Goal: Task Accomplishment & Management: Contribute content

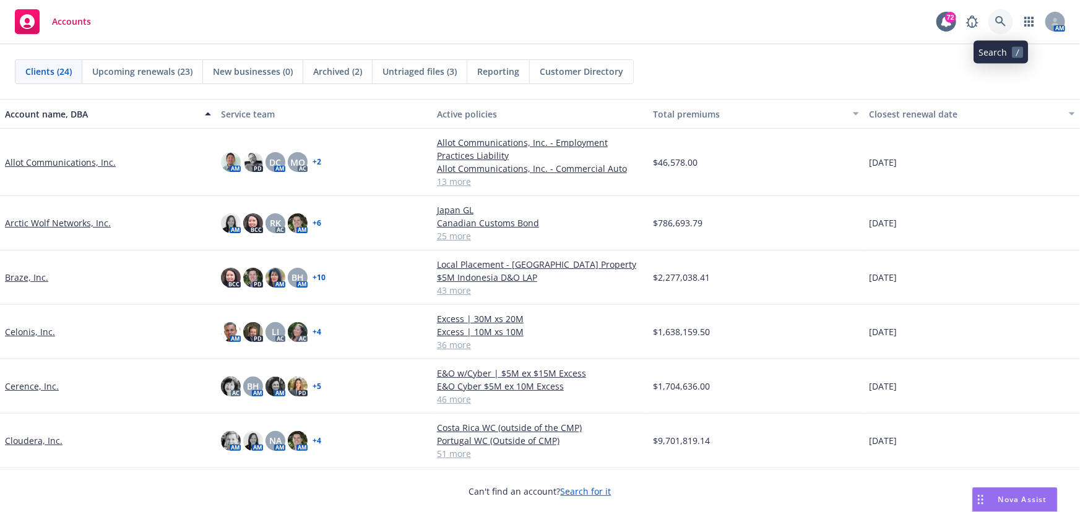
click at [989, 20] on link at bounding box center [1000, 21] width 25 height 25
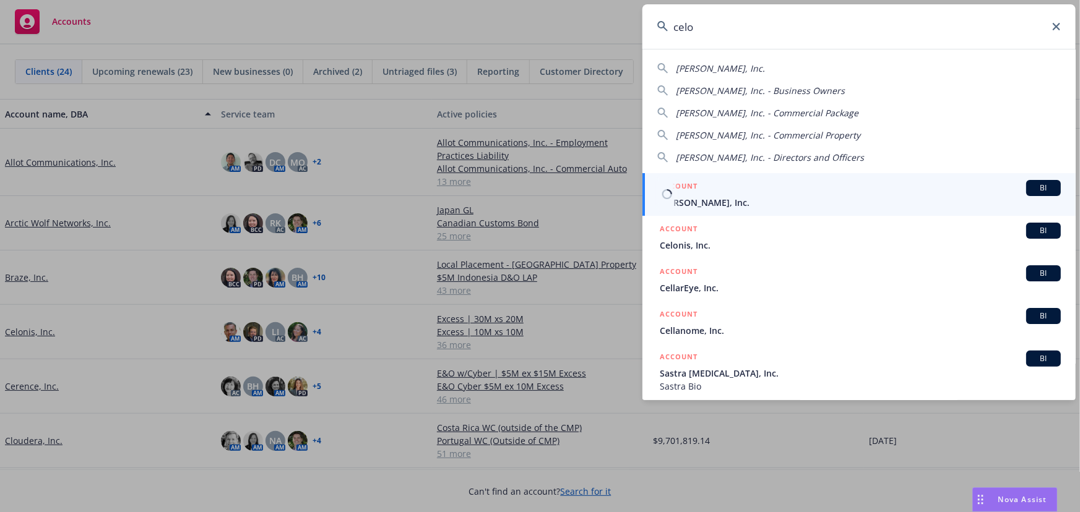
type input "celo"
click at [1031, 187] on span "BI" at bounding box center [1043, 187] width 25 height 11
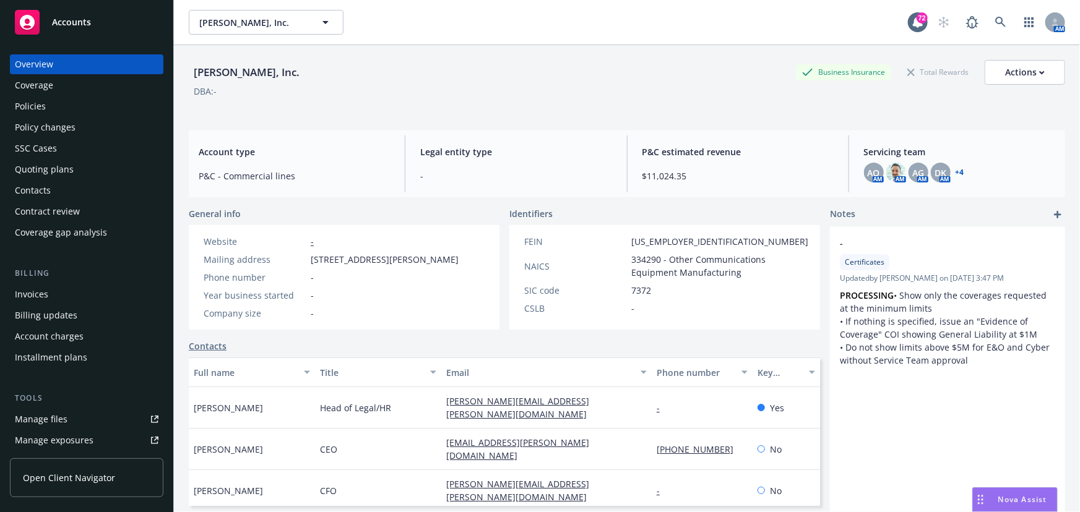
click at [45, 105] on div "Policies" at bounding box center [87, 107] width 144 height 20
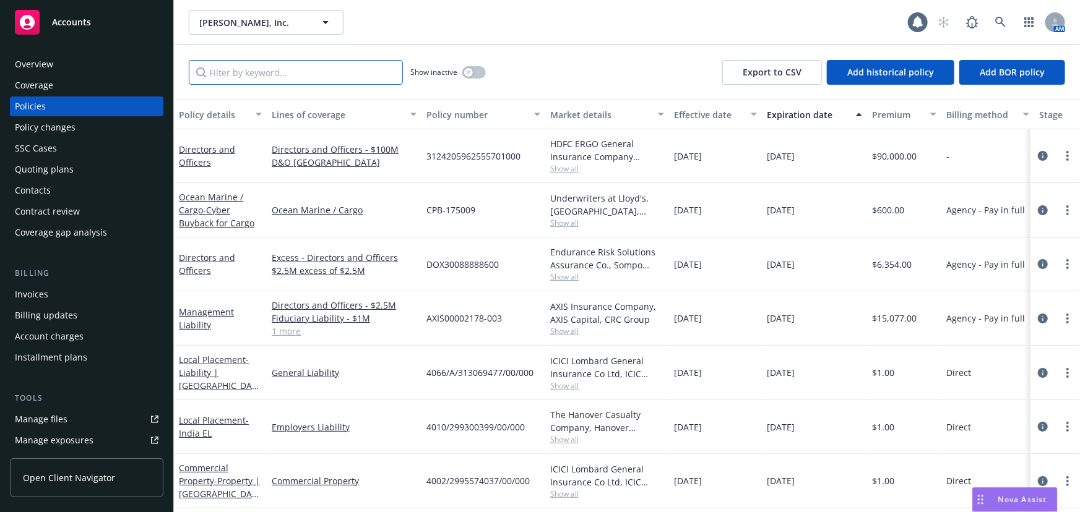
click at [226, 80] on input "Filter by keyword..." at bounding box center [296, 72] width 214 height 25
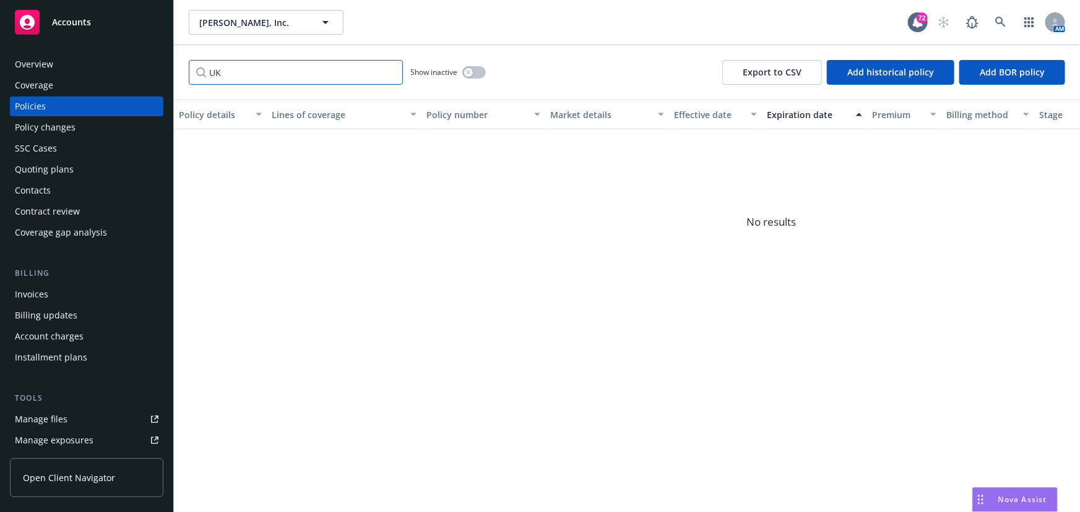
type input "U"
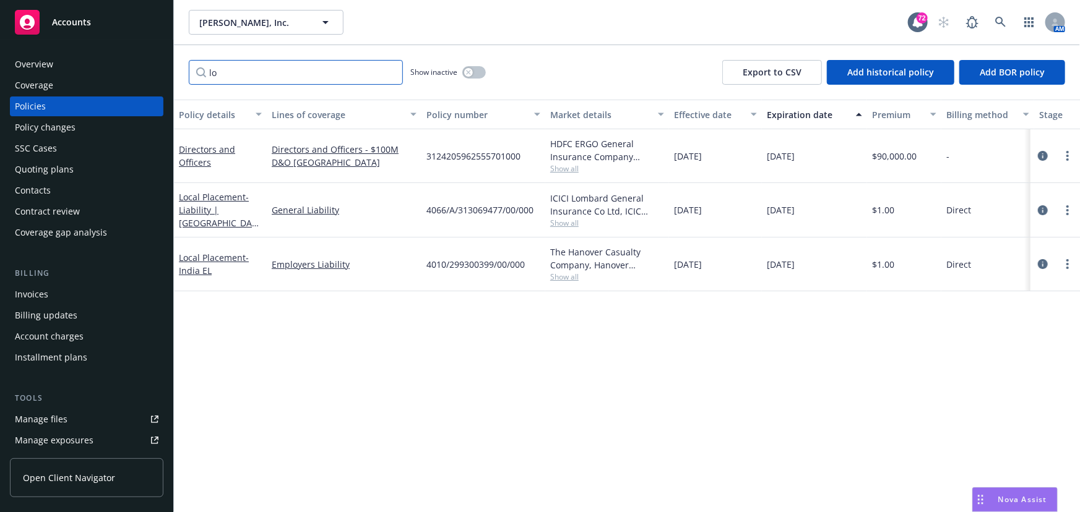
type input "l"
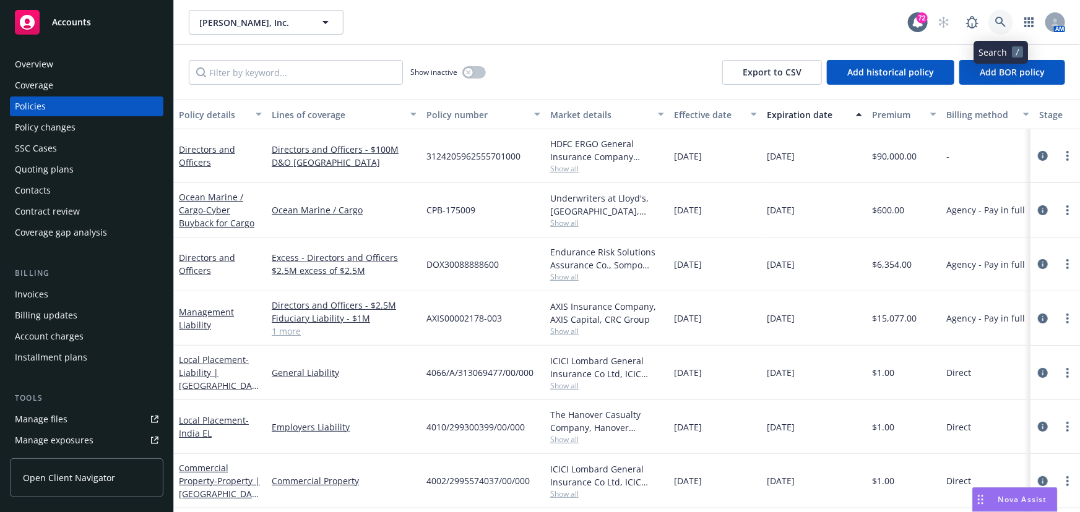
click at [1000, 20] on icon at bounding box center [1000, 22] width 11 height 11
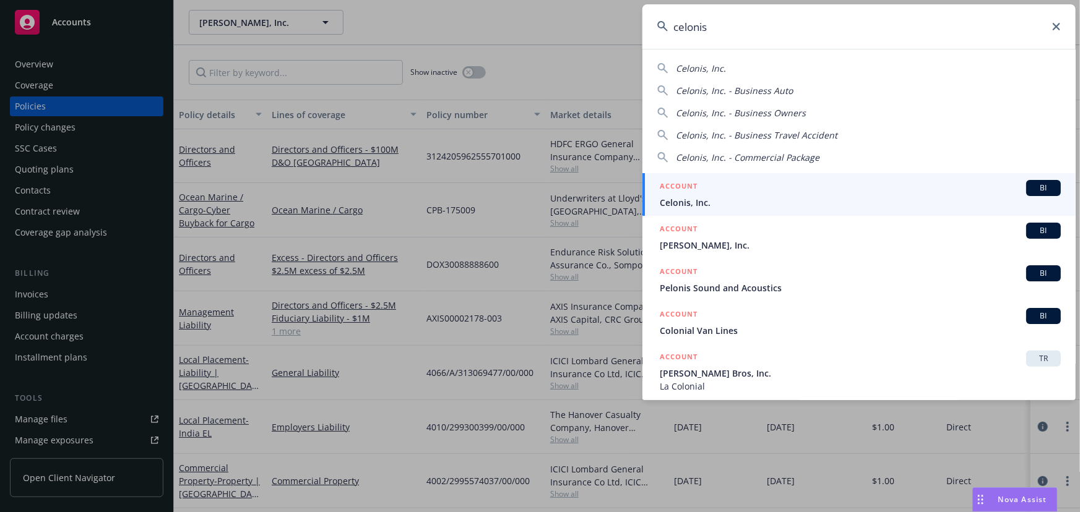
type input "celonis"
click at [1035, 186] on span "BI" at bounding box center [1043, 187] width 25 height 11
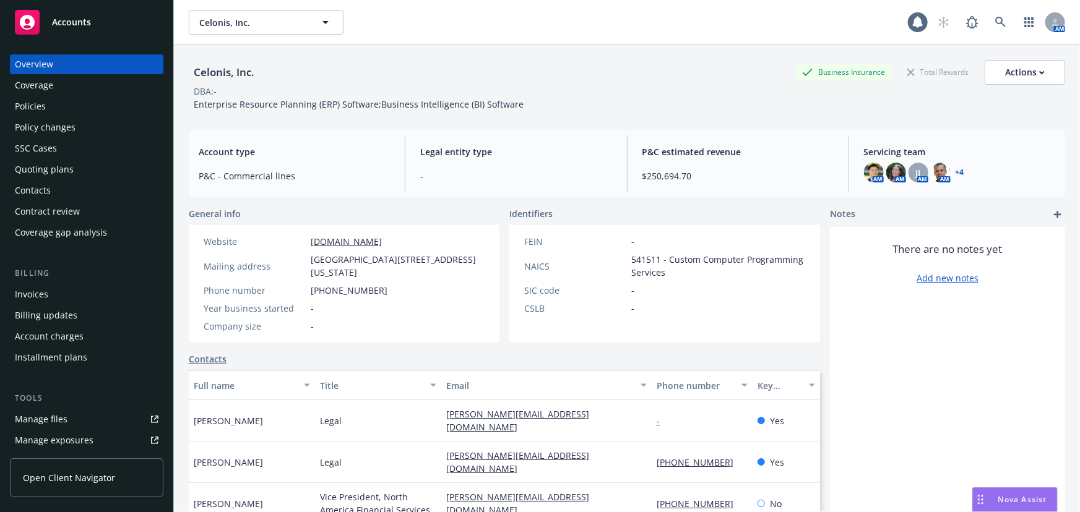
click at [68, 106] on div "Policies" at bounding box center [87, 107] width 144 height 20
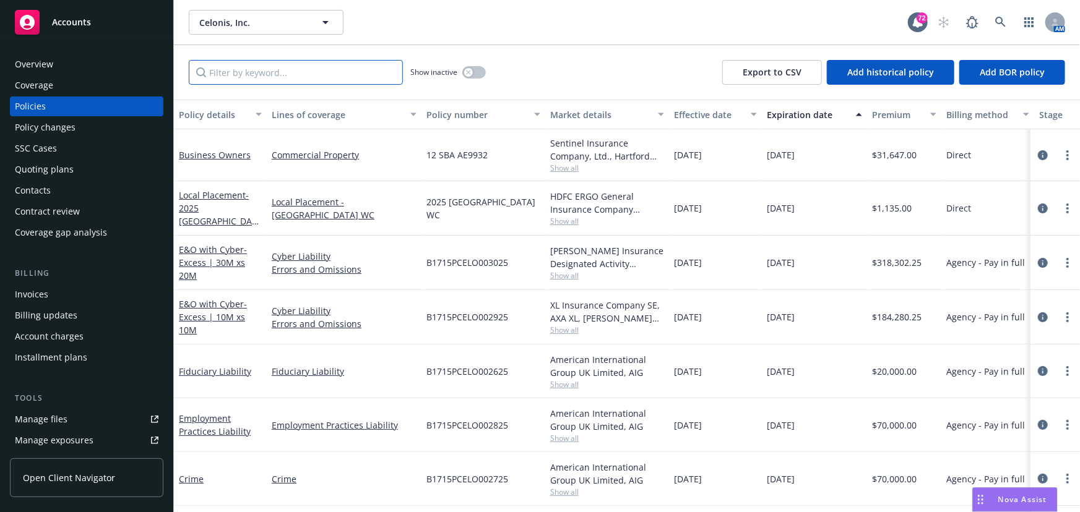
click at [220, 67] on input "Filter by keyword..." at bounding box center [296, 72] width 214 height 25
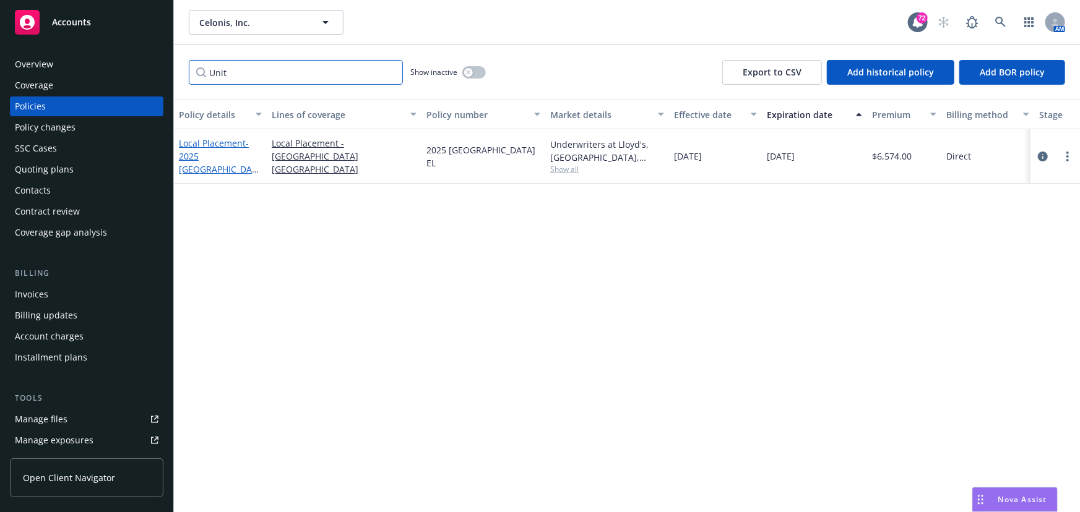
type input "Unit"
click at [202, 161] on span "- 2025 [GEOGRAPHIC_DATA] EL" at bounding box center [219, 162] width 80 height 51
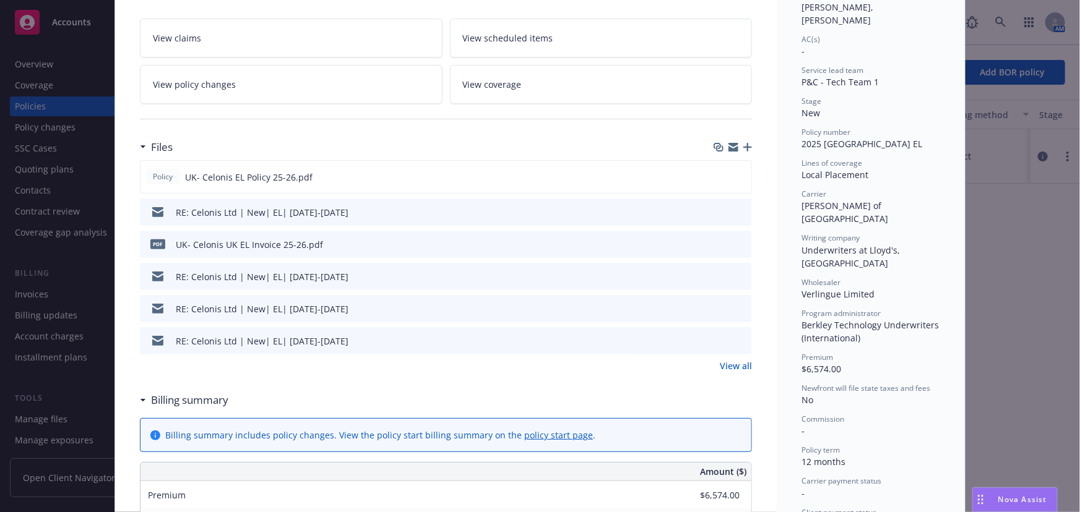
scroll to position [225, 0]
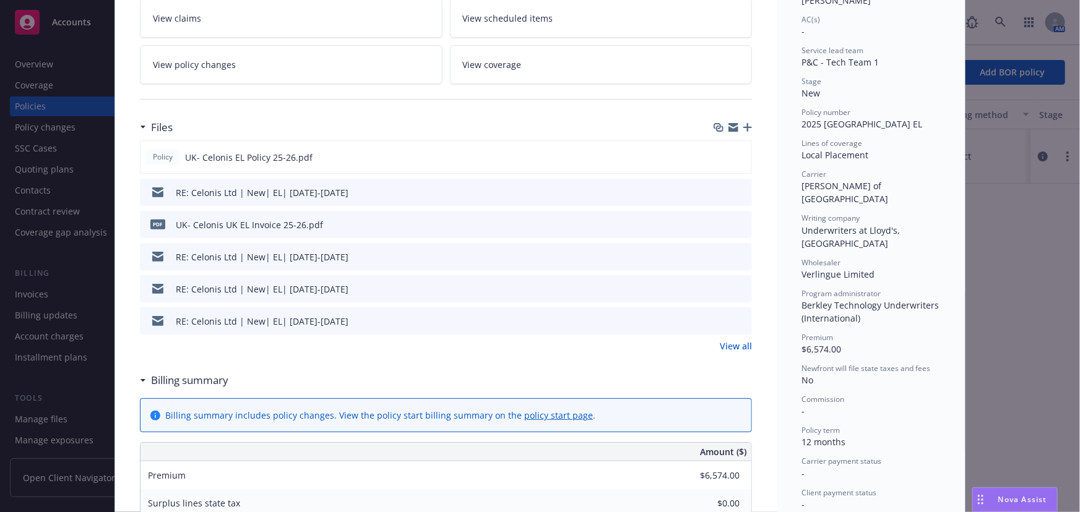
click at [734, 252] on icon "preview file" at bounding box center [739, 256] width 11 height 9
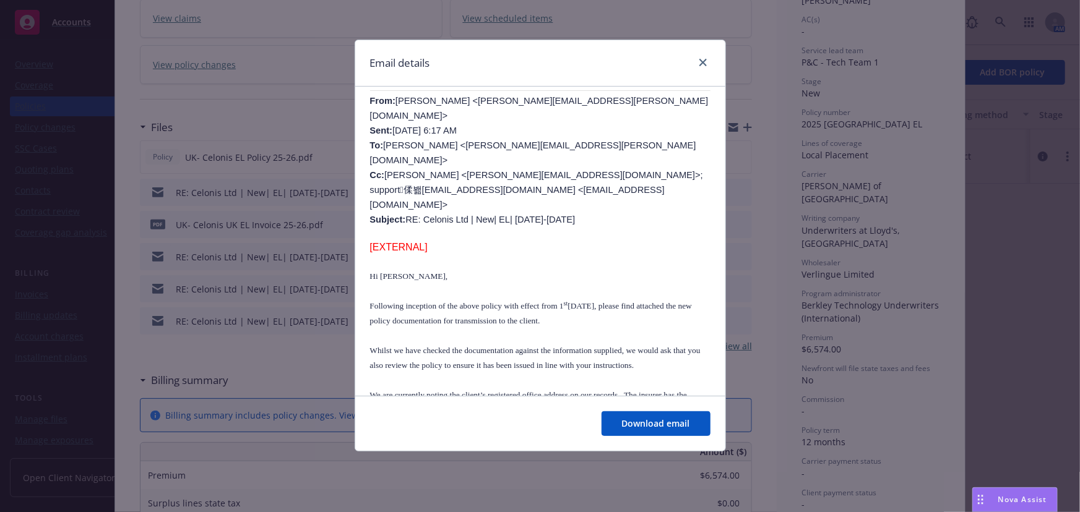
scroll to position [337, 0]
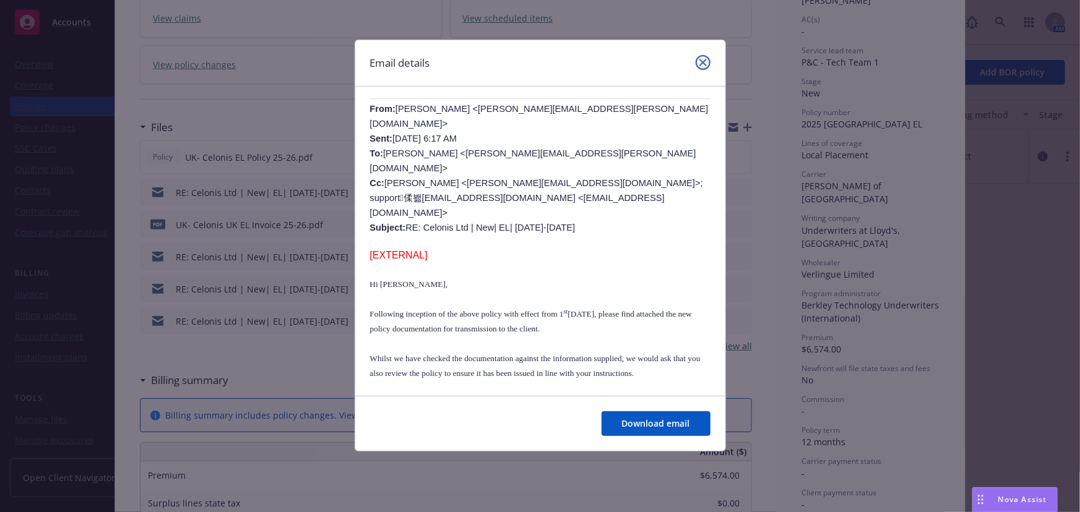
click at [700, 67] on link "close" at bounding box center [702, 62] width 15 height 15
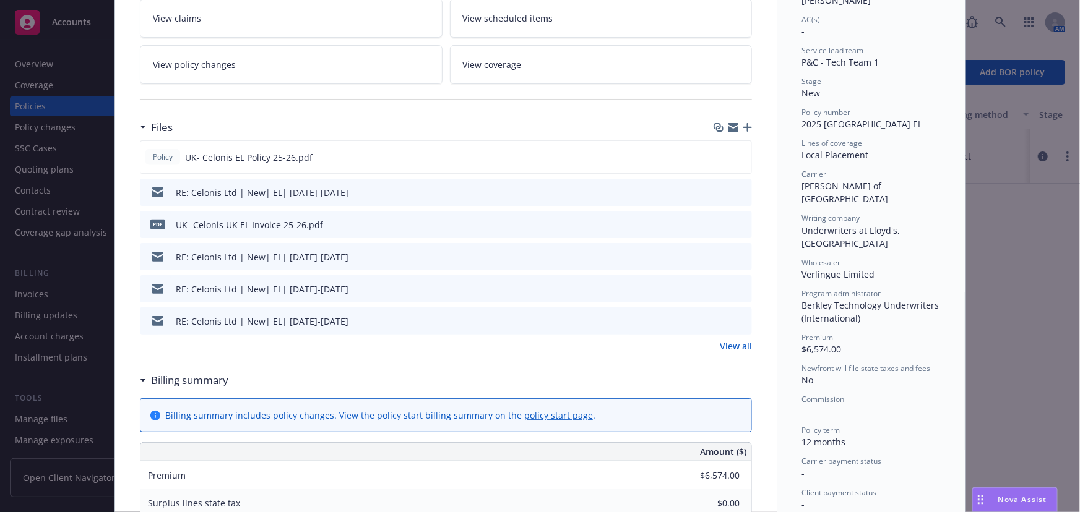
click at [736, 285] on icon "preview file" at bounding box center [739, 288] width 11 height 9
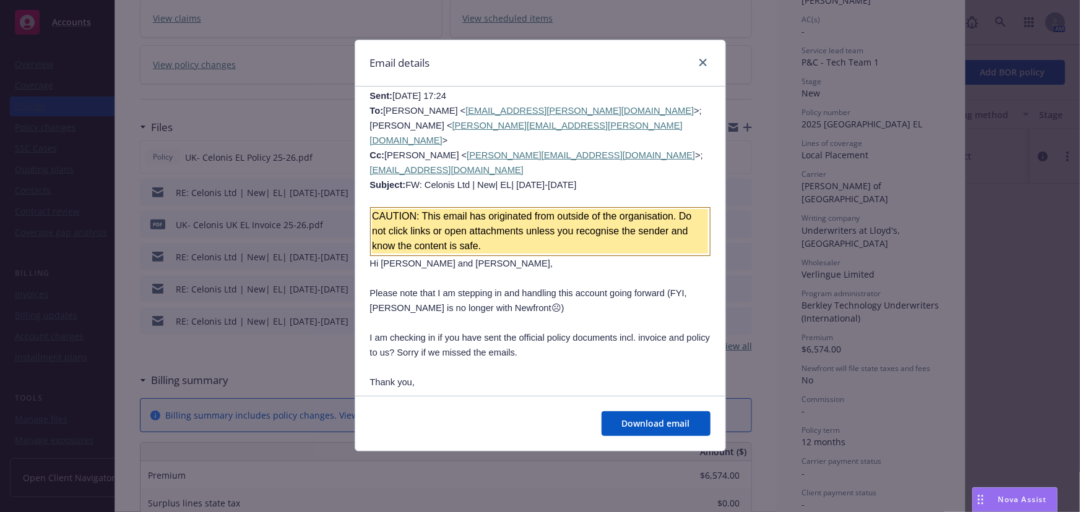
scroll to position [1687, 0]
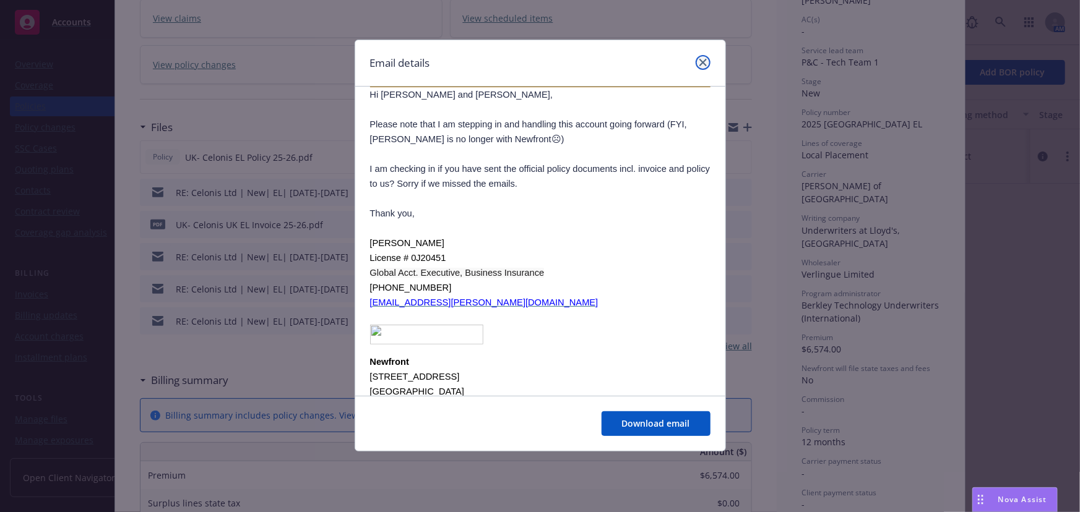
click at [701, 56] on link "close" at bounding box center [702, 62] width 15 height 15
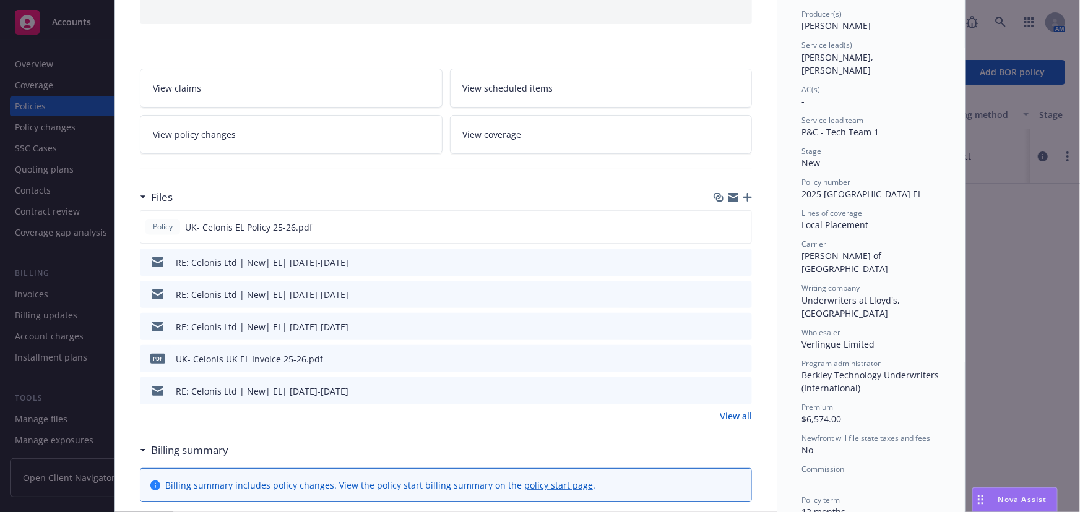
scroll to position [56, 0]
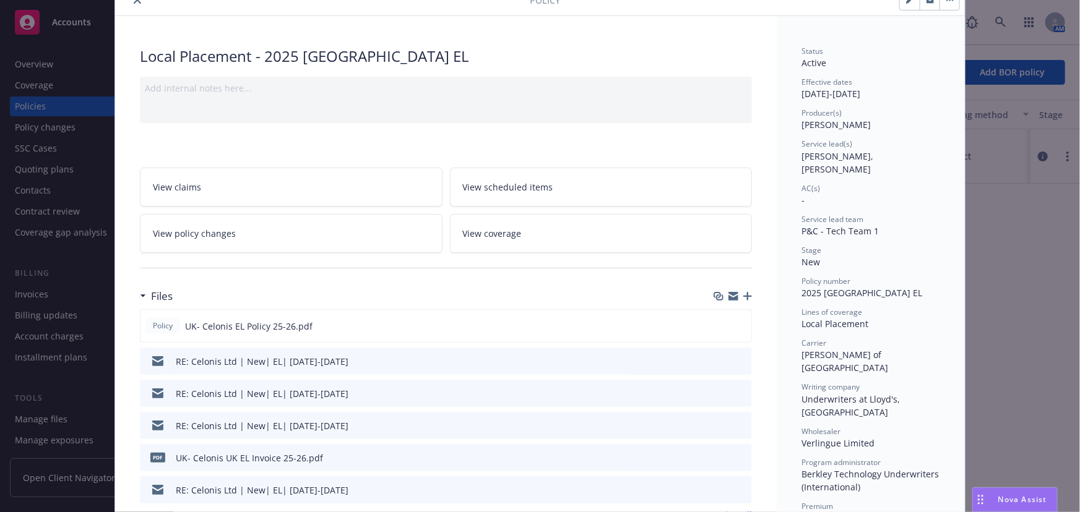
click at [743, 295] on icon "button" at bounding box center [747, 296] width 9 height 9
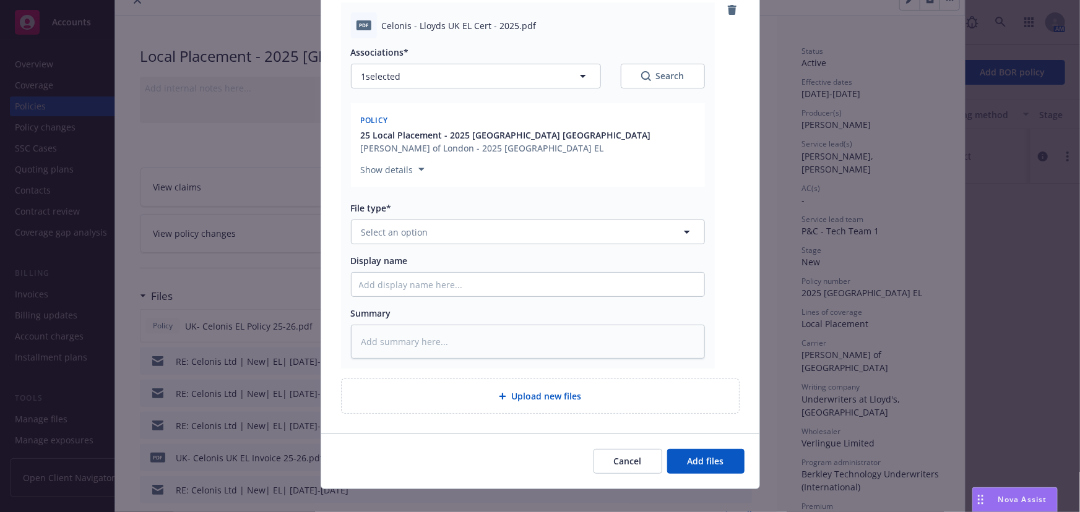
scroll to position [158, 0]
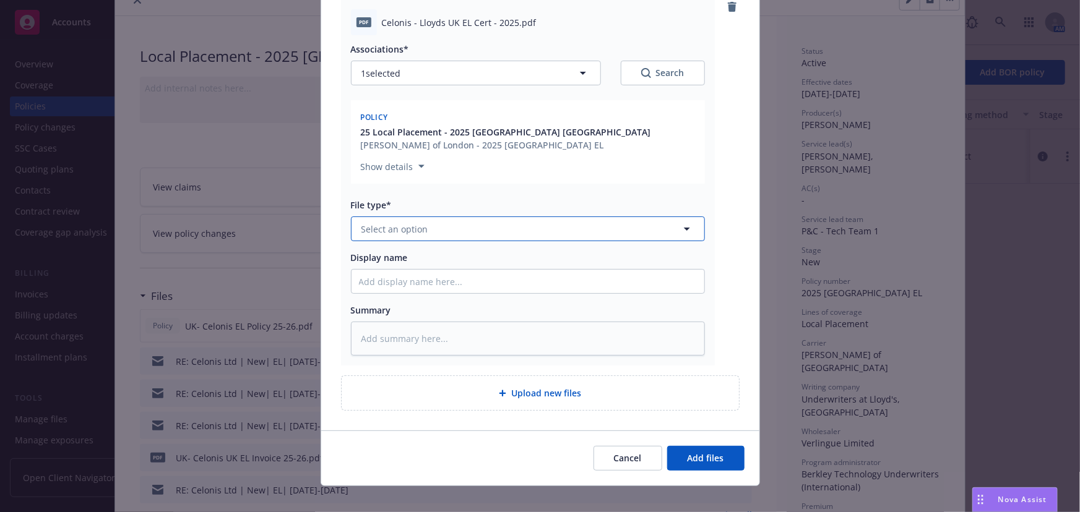
click at [389, 223] on span "Select an option" at bounding box center [394, 229] width 67 height 13
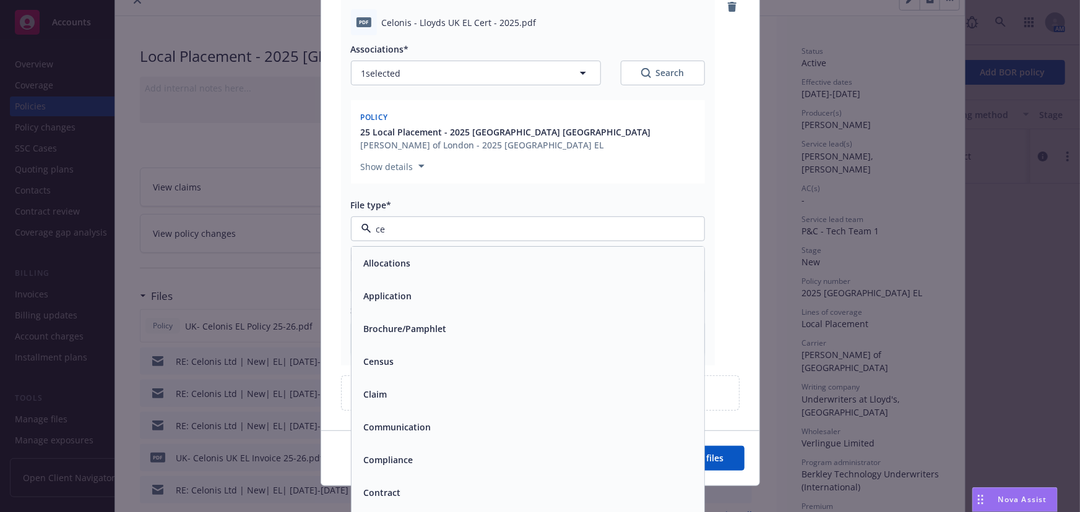
type input "cer"
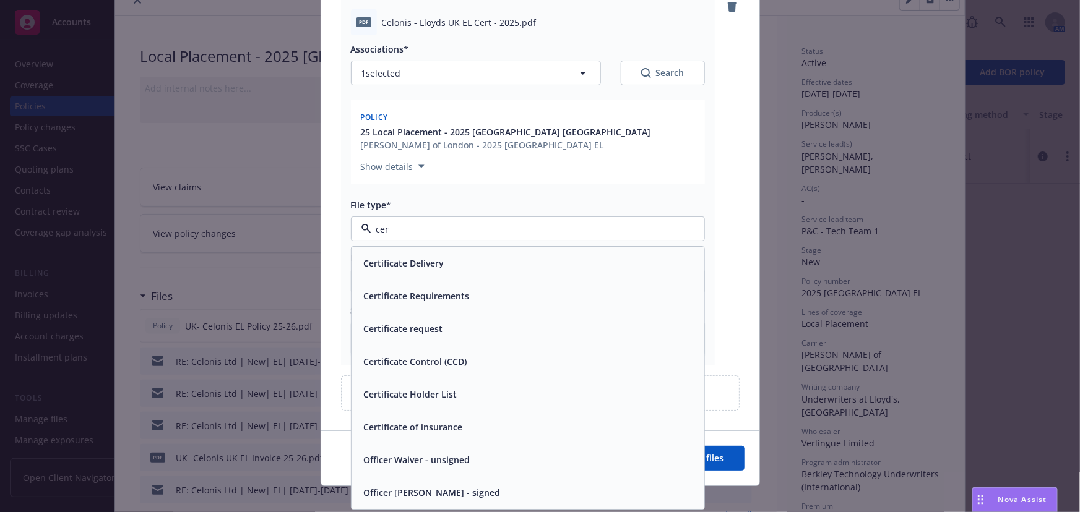
click at [396, 421] on span "Certificate of insurance" at bounding box center [413, 427] width 99 height 13
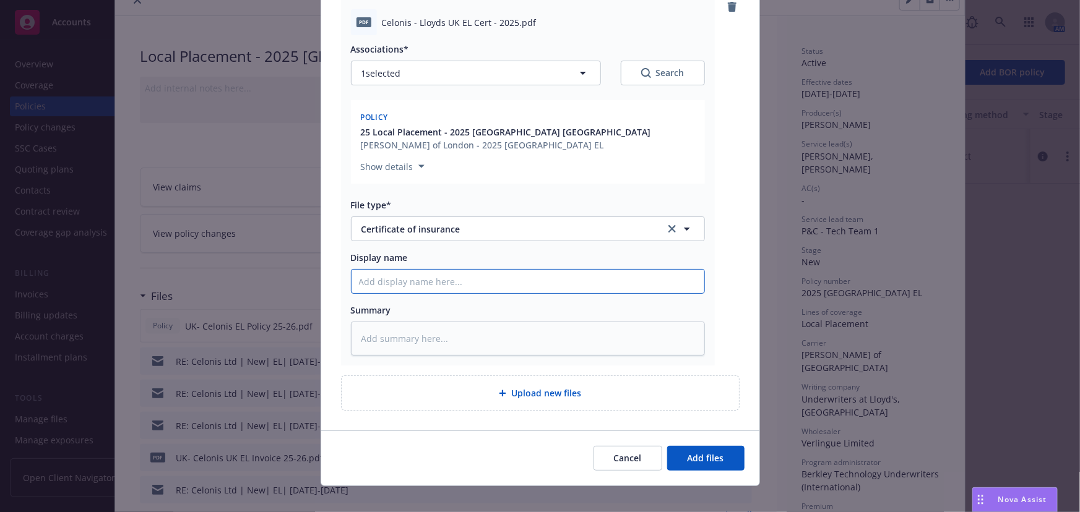
click at [367, 270] on input "Display name" at bounding box center [527, 282] width 353 height 24
type textarea "x"
type input "U"
type textarea "x"
type input "UK"
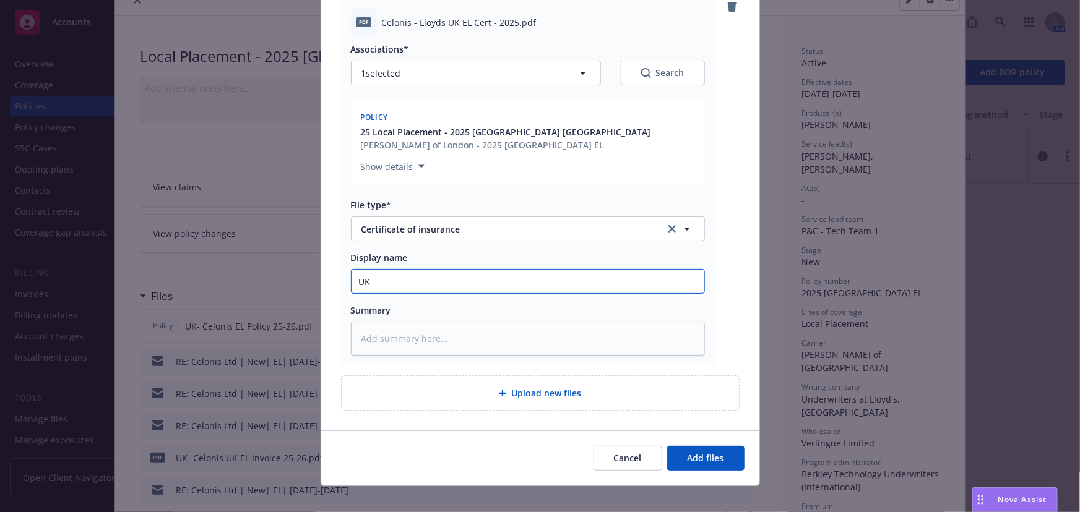
type textarea "x"
type input "UK-"
type textarea "x"
type input "UK-"
type textarea "x"
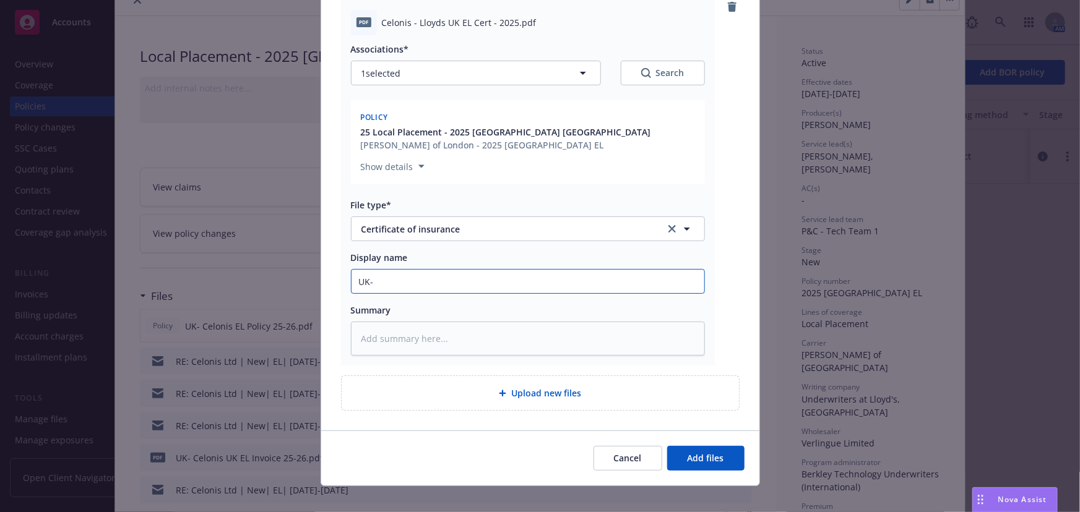
type input "UK- C"
type textarea "x"
type input "UK- Ce"
type textarea "x"
type input "UK- Cel"
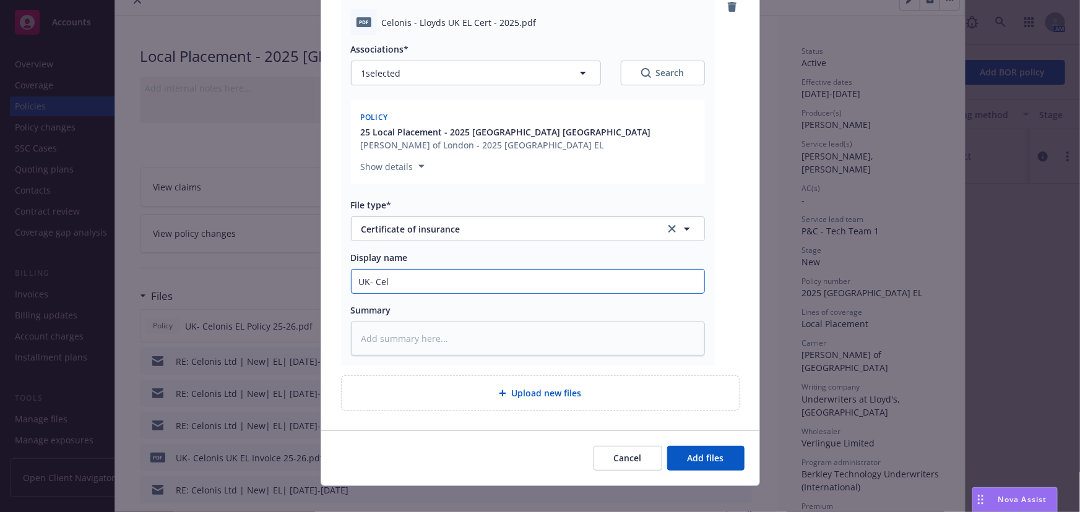
type textarea "x"
type input "UK- Celo"
type textarea "x"
type input "UK- Celon"
type textarea "x"
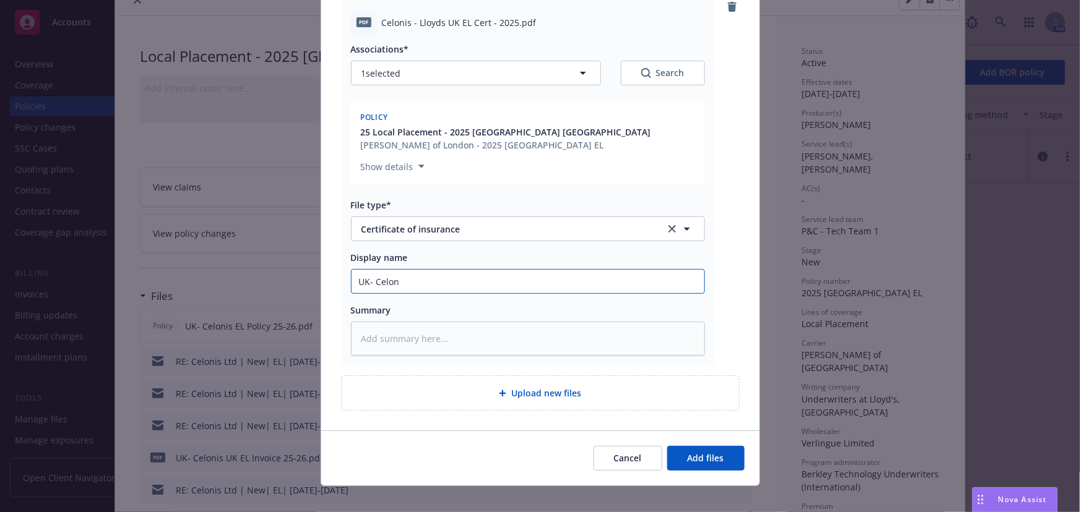
type input "UK- Celoni"
type textarea "x"
type input "UK- Celonis"
type textarea "x"
type input "UK- Celonis"
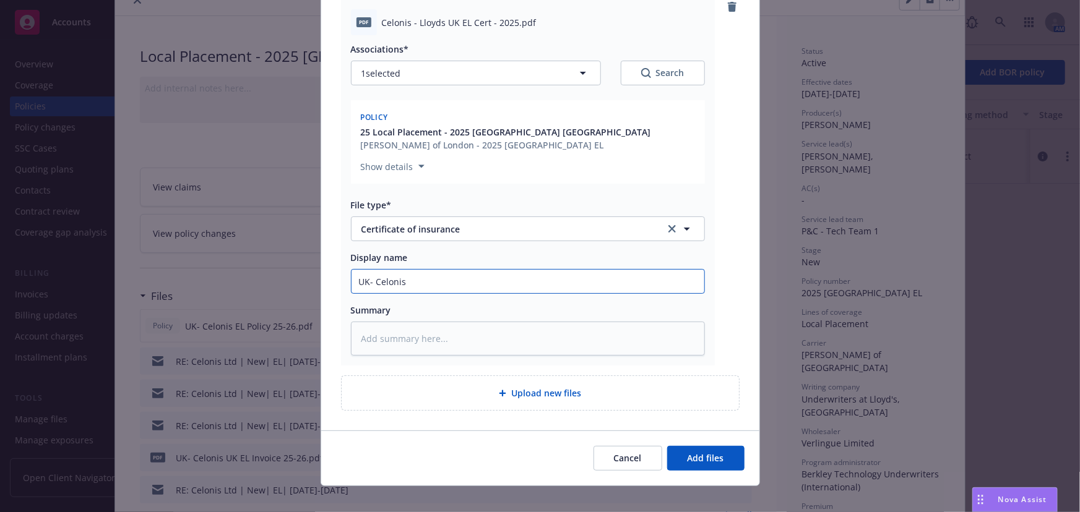
type textarea "x"
type input "UK- Celonis E"
type textarea "x"
type input "UK- Celonis EL"
type textarea "x"
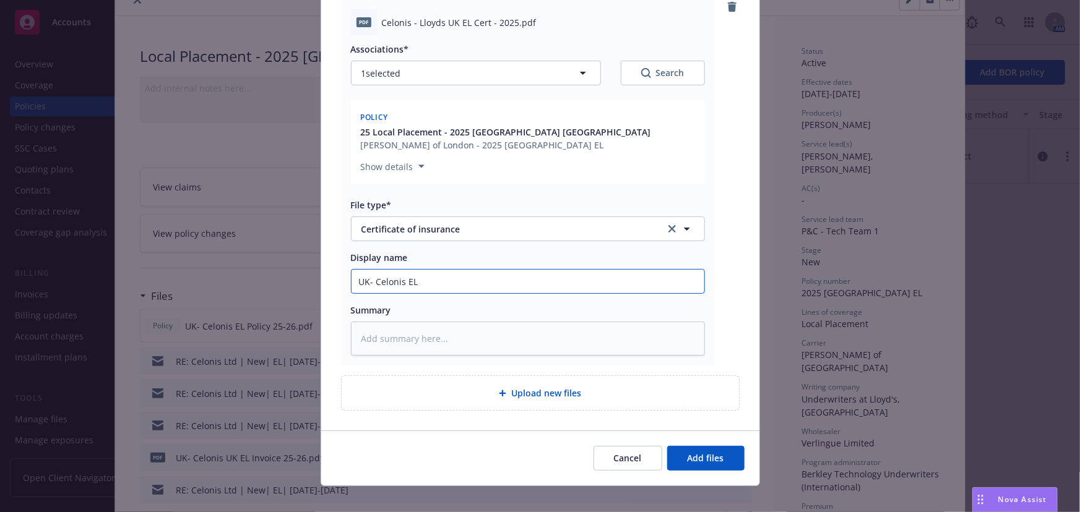
type input "UK- Celonis EL"
type textarea "x"
type input "UK- Celonis EL C"
type textarea "x"
type input "UK- Celonis EL Ce"
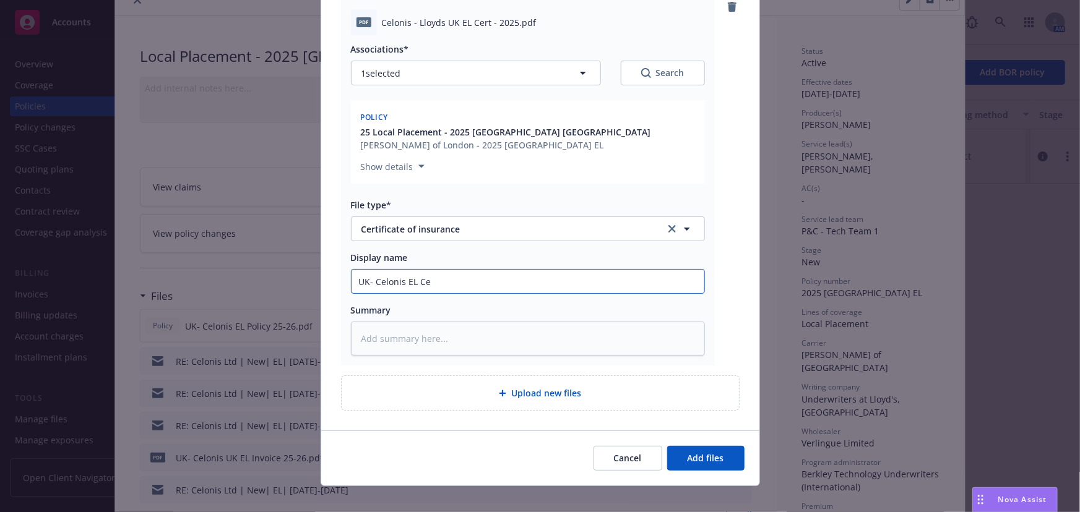
type textarea "x"
type input "UK- Celonis EL Cer"
type textarea "x"
type input "UK- Celonis EL Cert"
type textarea "x"
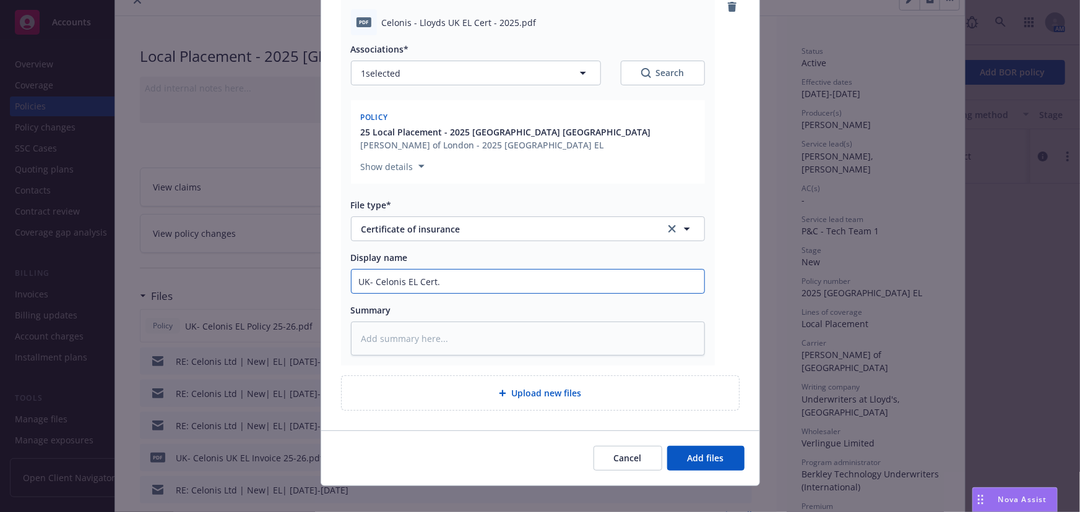
type input "UK- Celonis EL Cert."
type textarea "x"
type input "UK- Celonis EL Cert. 2"
type textarea "x"
type input "UK- Celonis EL Cert. 25"
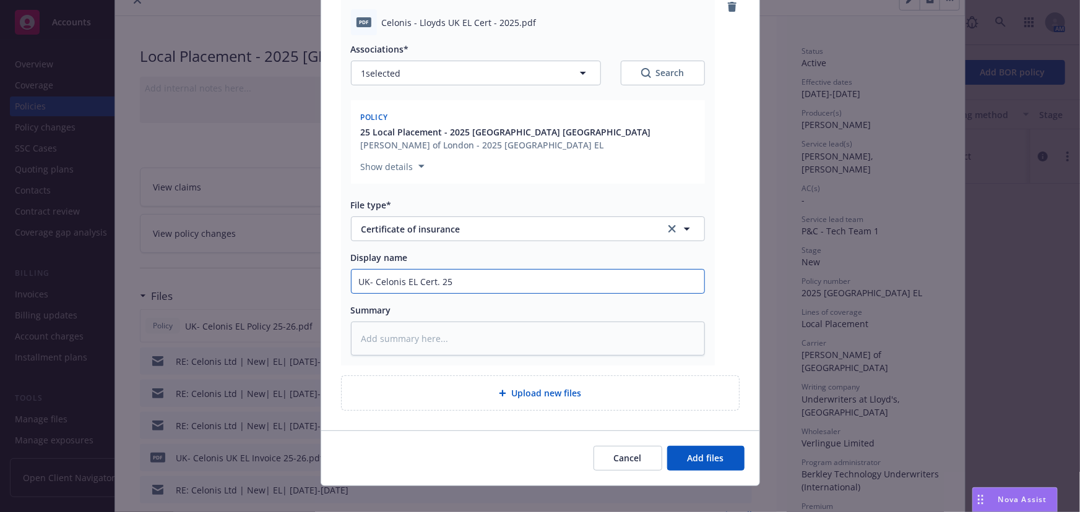
type textarea "x"
type input "UK- Celonis EL Cert. 25-"
type textarea "x"
type input "UK- Celonis EL Cert. 25-2"
type textarea "x"
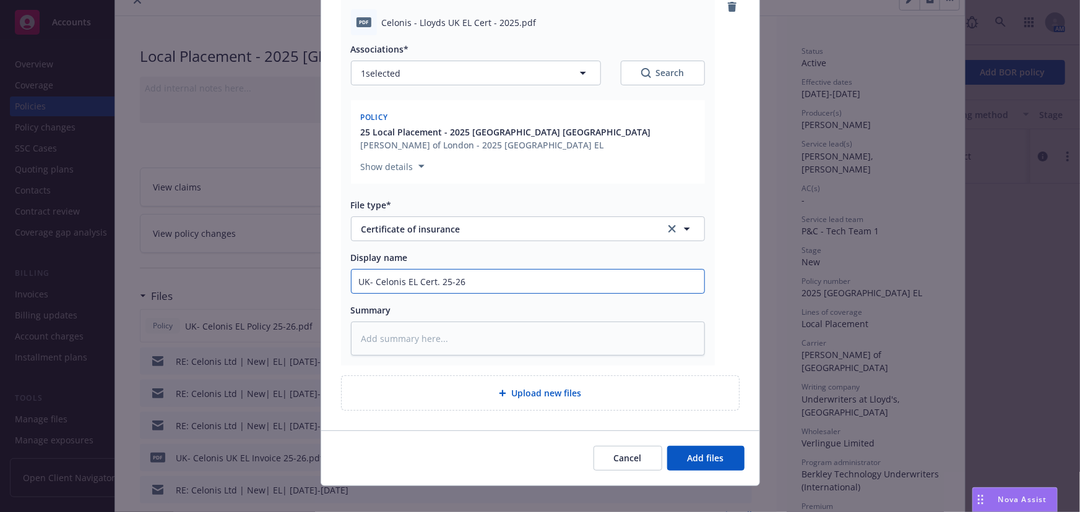
type input "UK- Celonis EL Cert. 25-26"
click at [667, 446] on button "Add files" at bounding box center [705, 458] width 77 height 25
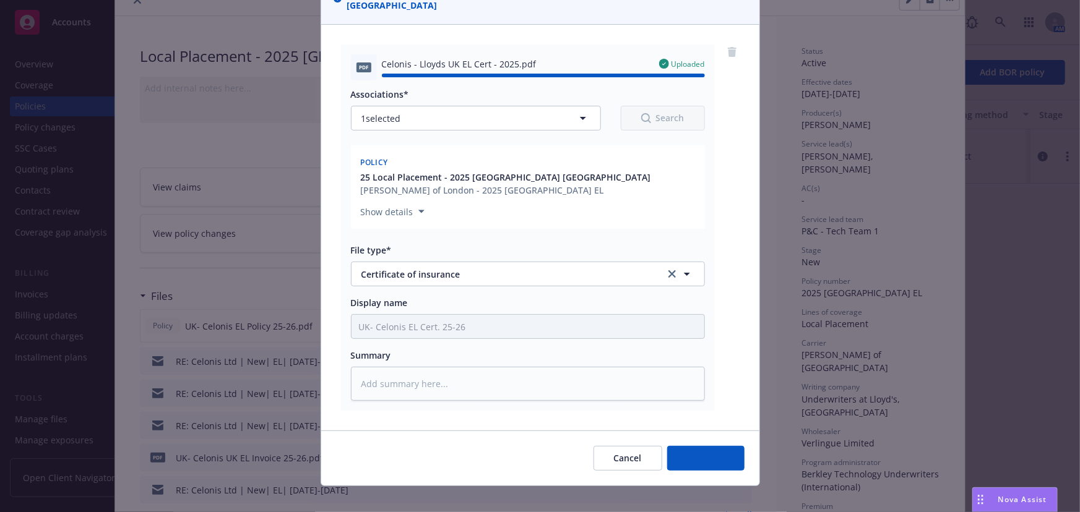
type textarea "x"
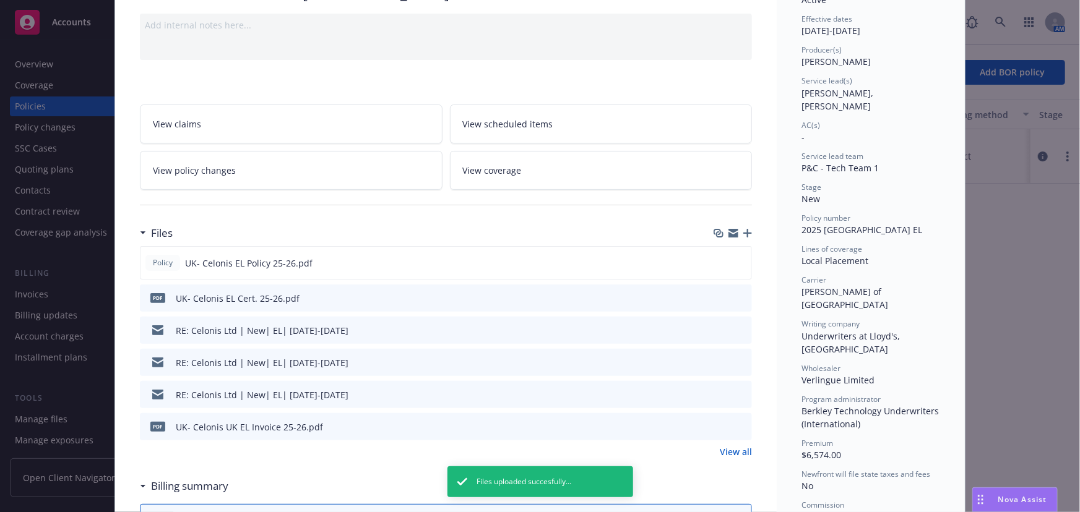
scroll to position [0, 0]
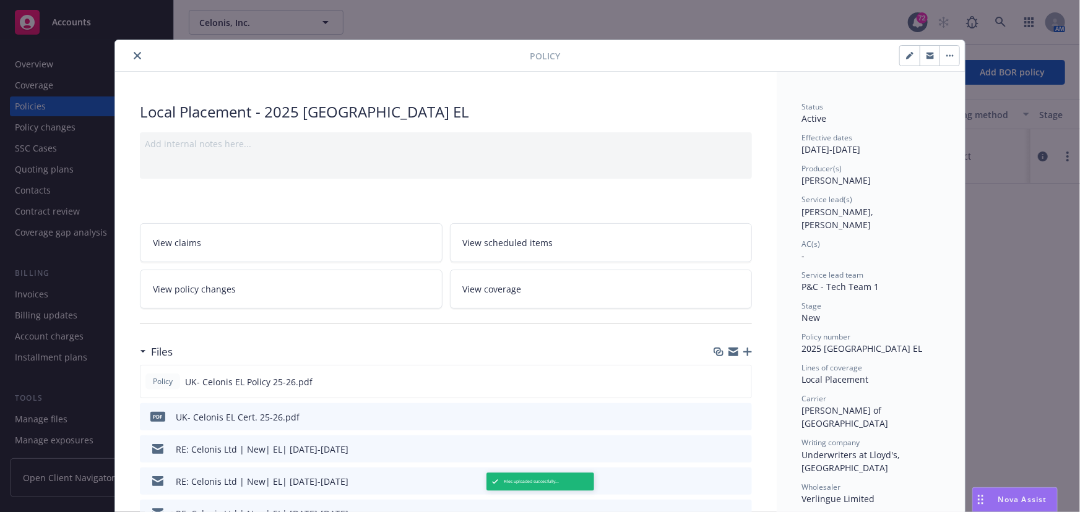
click at [134, 54] on icon "close" at bounding box center [137, 55] width 7 height 7
